Goal: Task Accomplishment & Management: Manage account settings

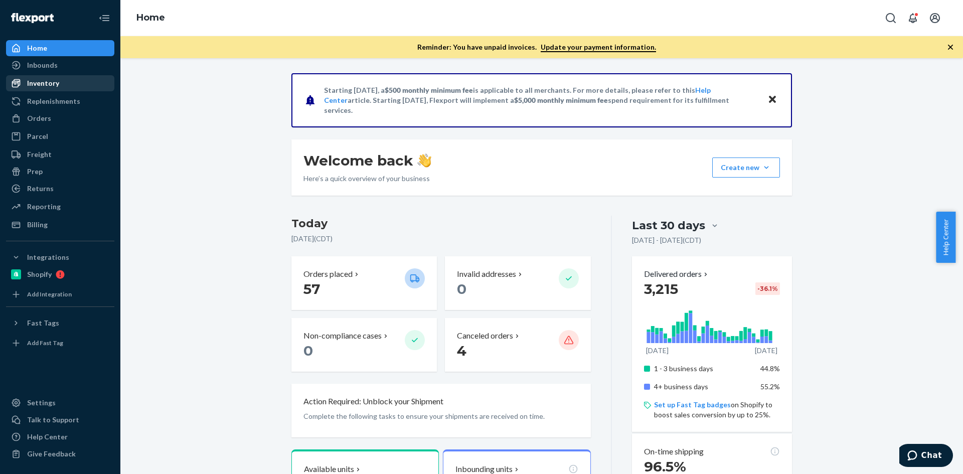
click at [40, 79] on div "Inventory" at bounding box center [43, 83] width 32 height 10
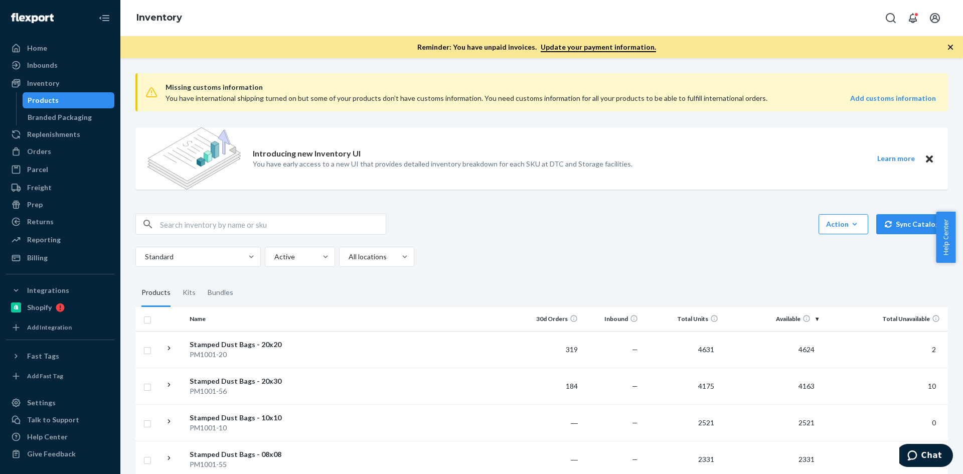
click at [220, 168] on img at bounding box center [193, 158] width 93 height 62
click at [234, 224] on input "text" at bounding box center [273, 224] width 226 height 20
type input "onda"
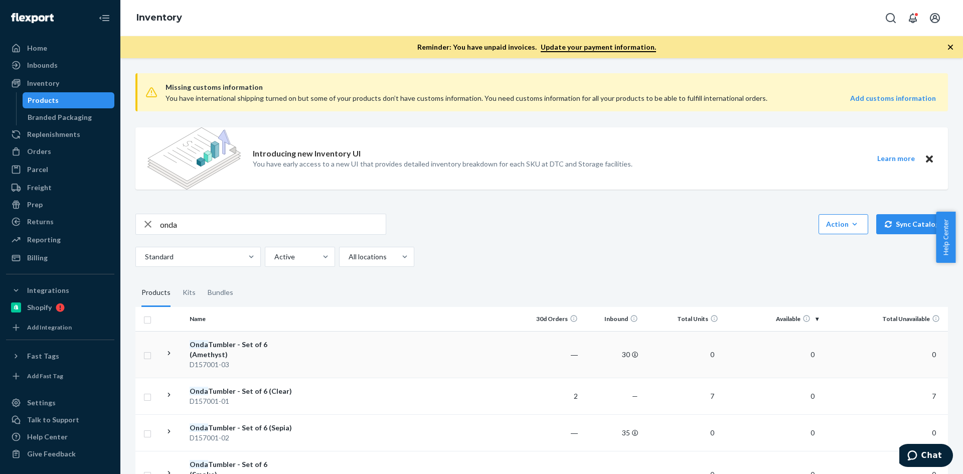
scroll to position [50, 0]
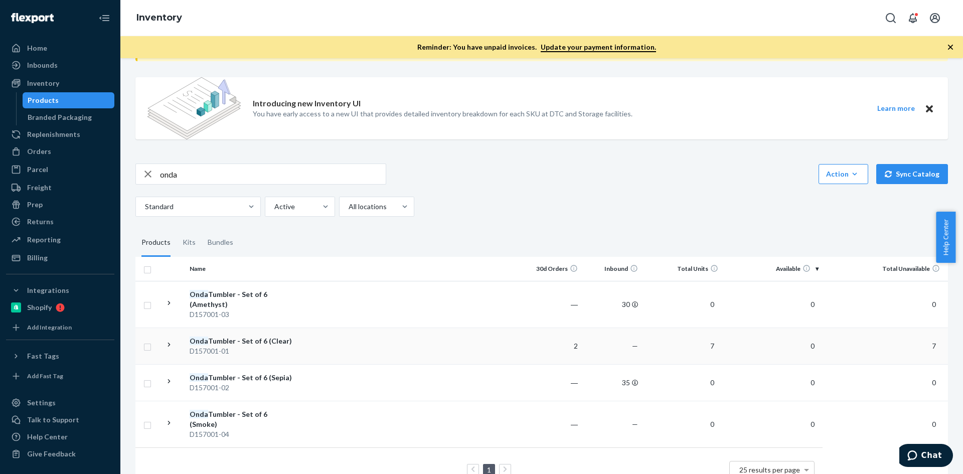
click at [317, 346] on td at bounding box center [409, 346] width 223 height 37
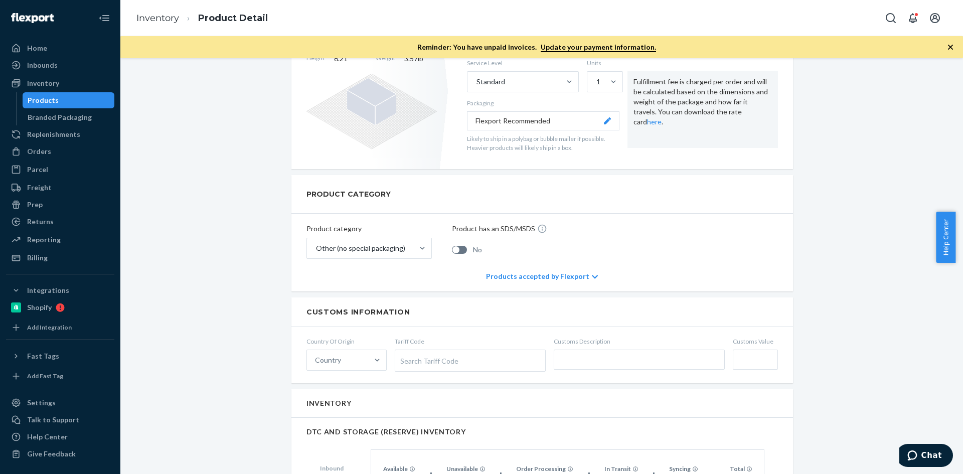
scroll to position [502, 0]
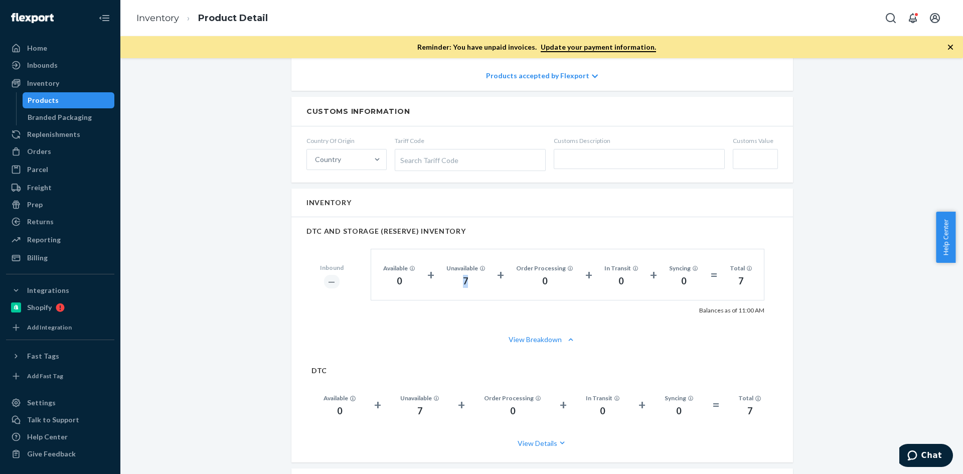
drag, startPoint x: 469, startPoint y: 281, endPoint x: 463, endPoint y: 282, distance: 6.0
click at [463, 282] on div "7" at bounding box center [465, 281] width 39 height 13
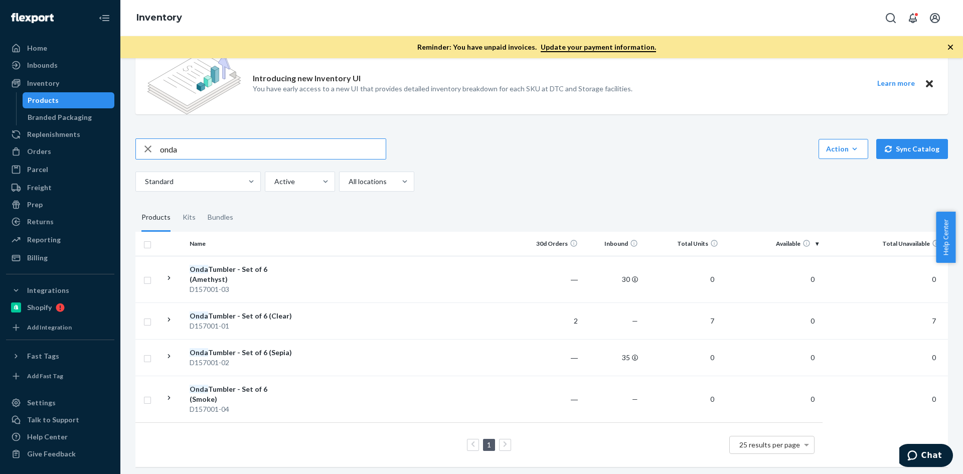
scroll to position [76, 0]
click at [353, 271] on td at bounding box center [409, 278] width 223 height 47
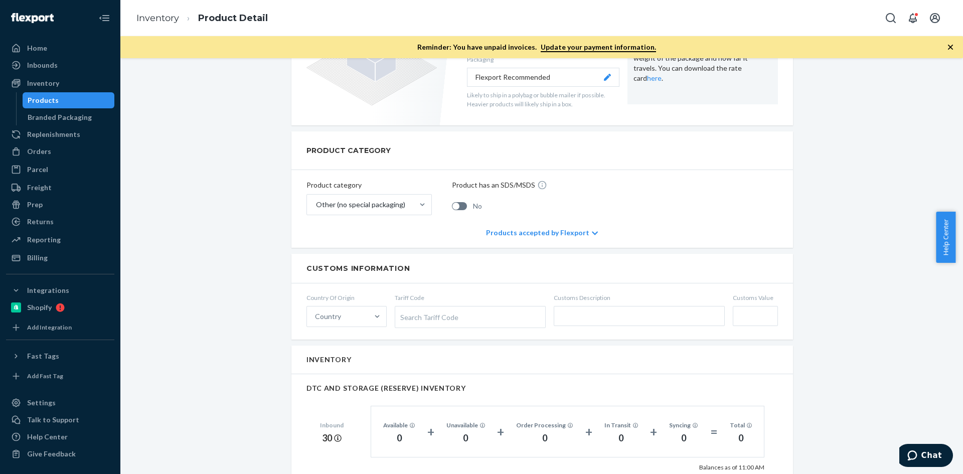
scroll to position [251, 0]
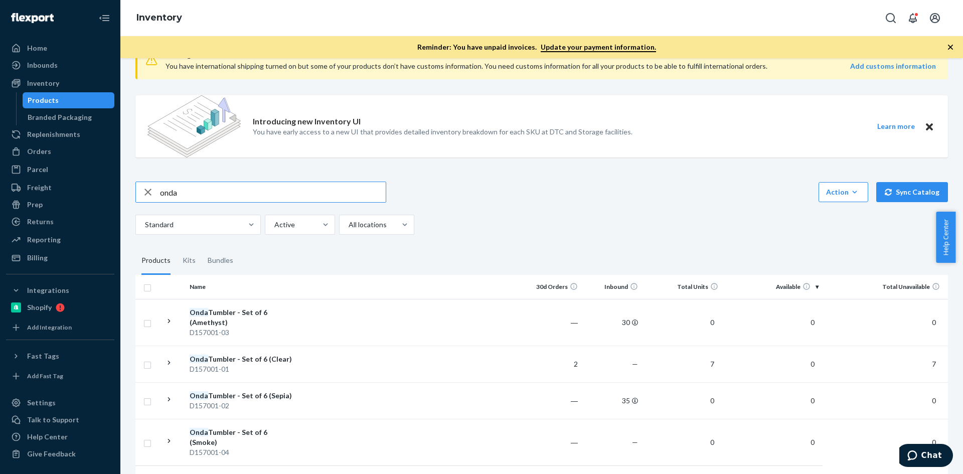
scroll to position [76, 0]
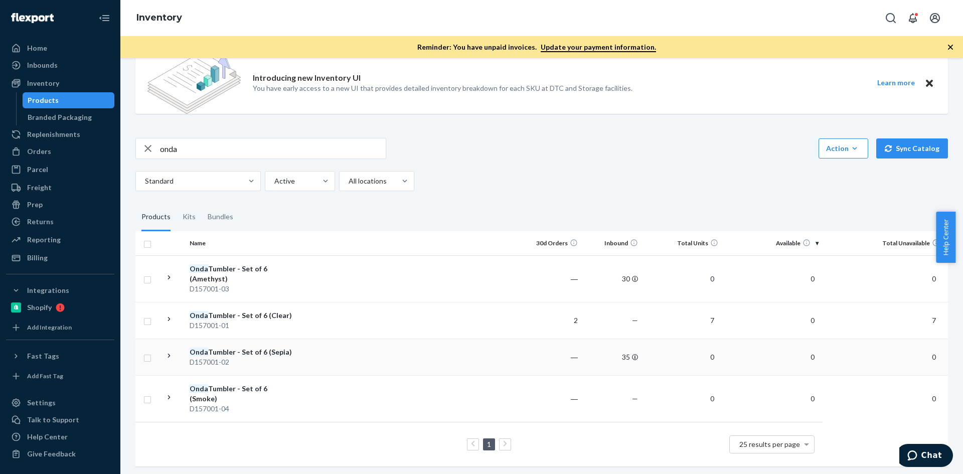
click at [353, 354] on td at bounding box center [409, 357] width 223 height 37
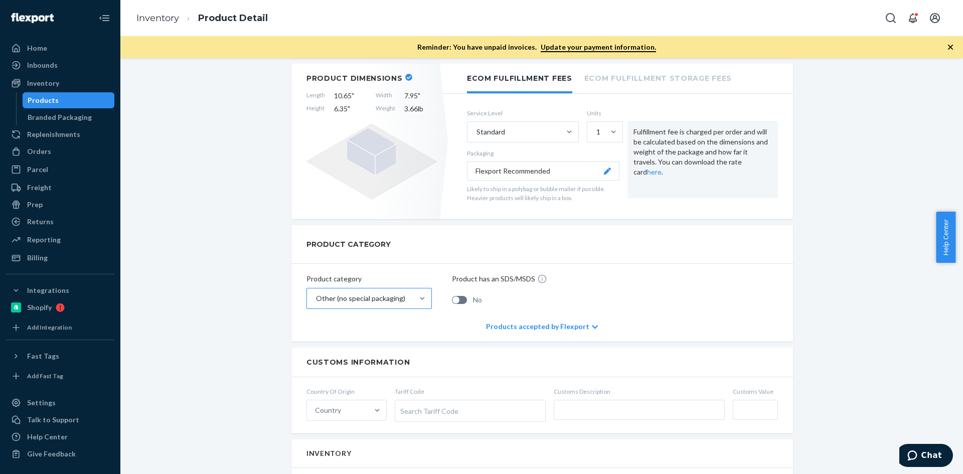
scroll to position [451, 0]
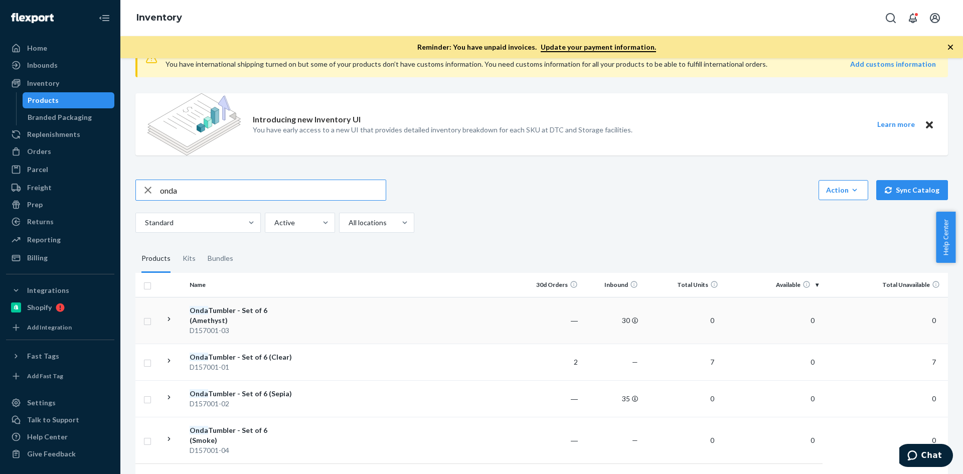
scroll to position [76, 0]
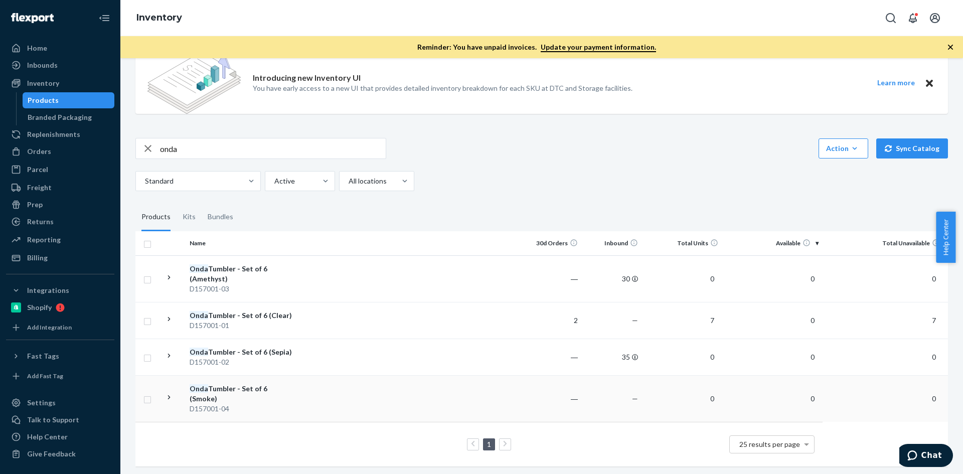
click at [332, 389] on td at bounding box center [409, 398] width 223 height 47
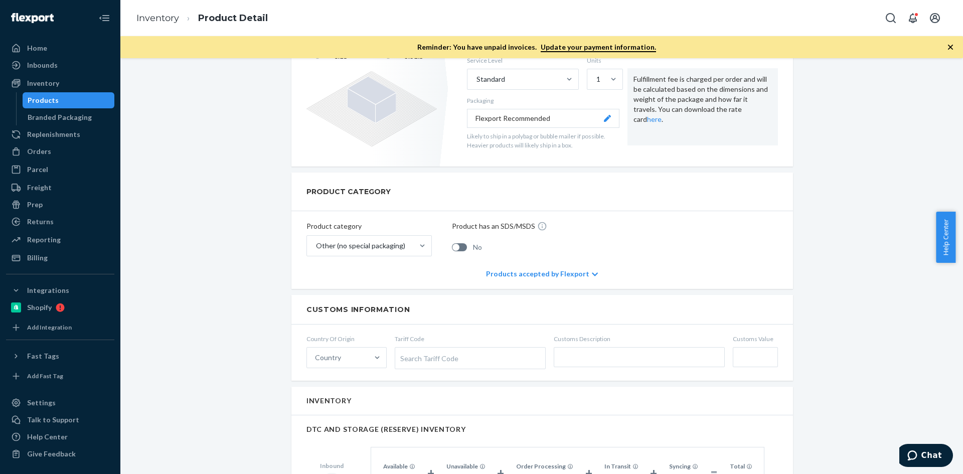
scroll to position [451, 0]
